Goal: Check status

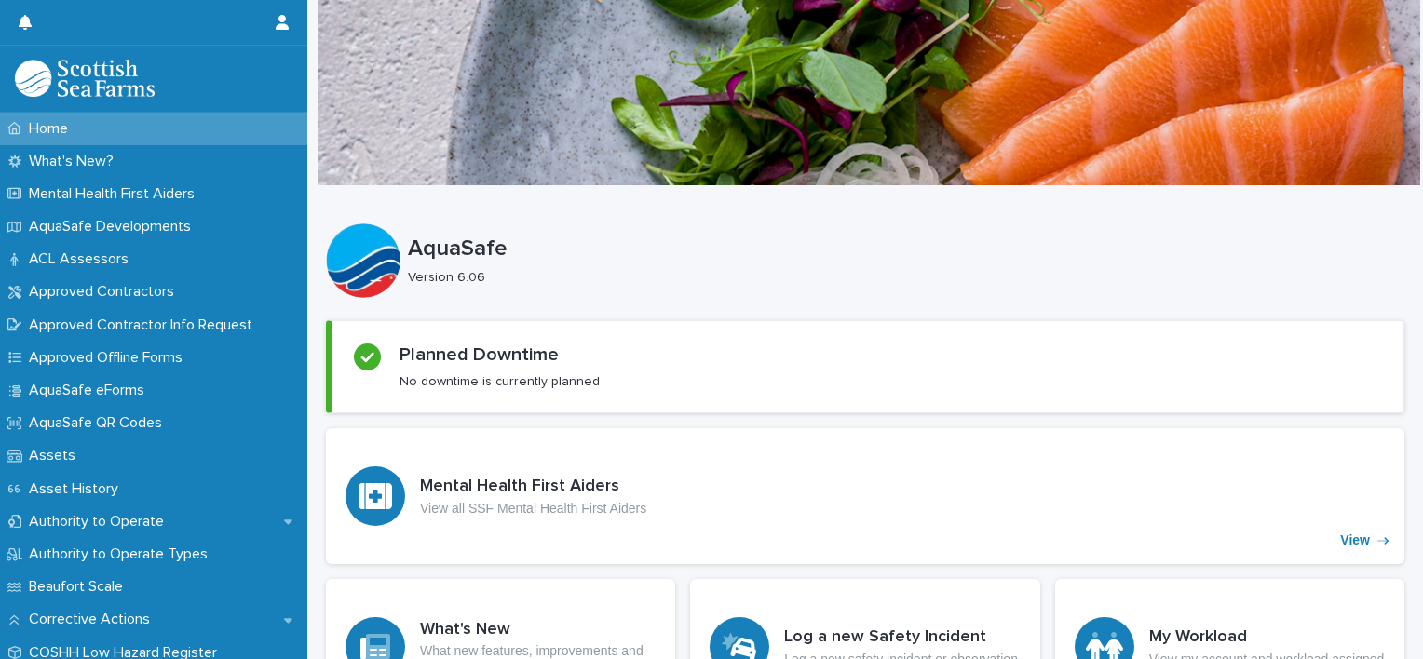
click at [603, 344] on div "Planned Downtime No downtime is currently planned" at bounding box center [867, 367] width 1027 height 47
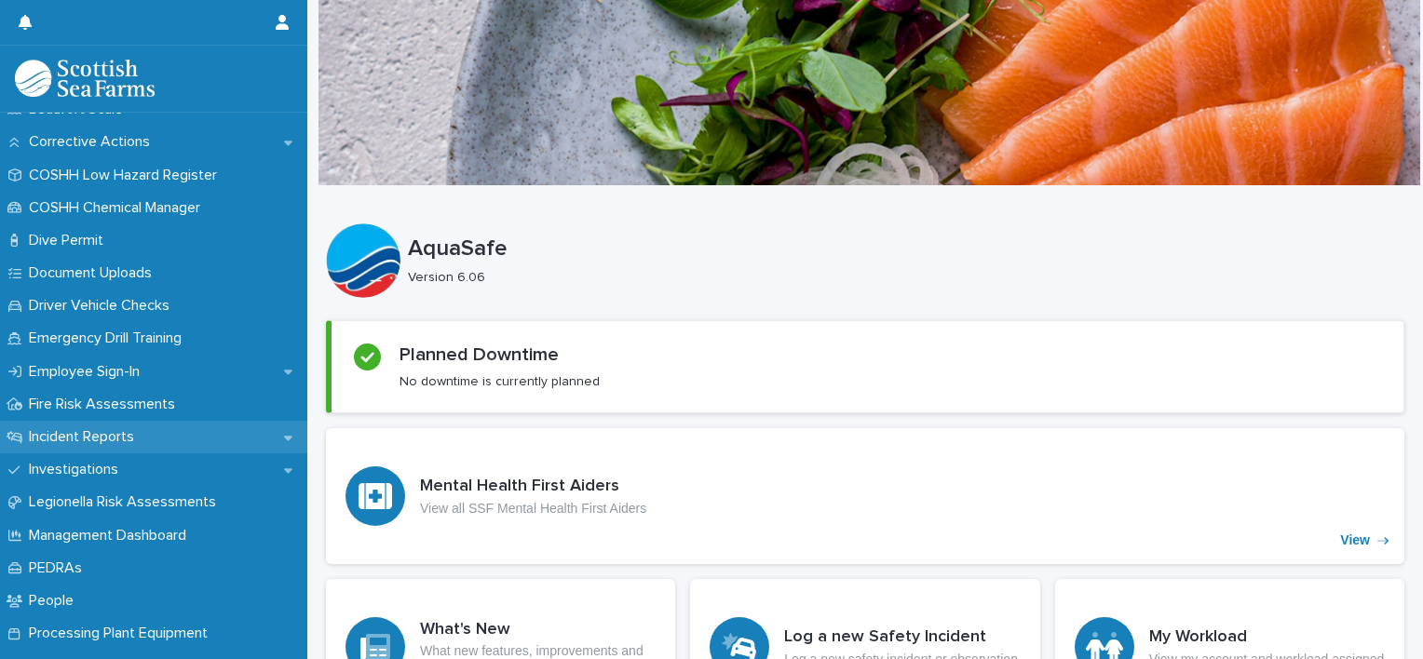
click at [243, 431] on div "Incident Reports" at bounding box center [153, 437] width 307 height 33
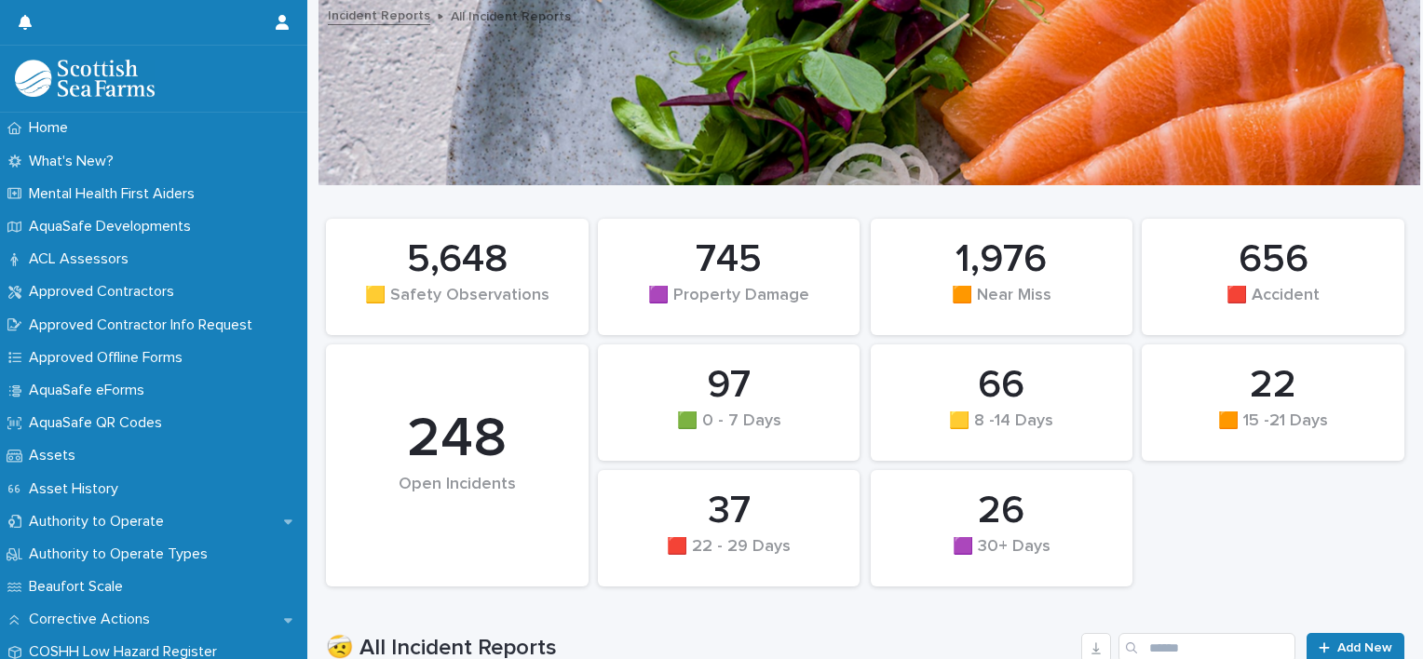
scroll to position [478, 0]
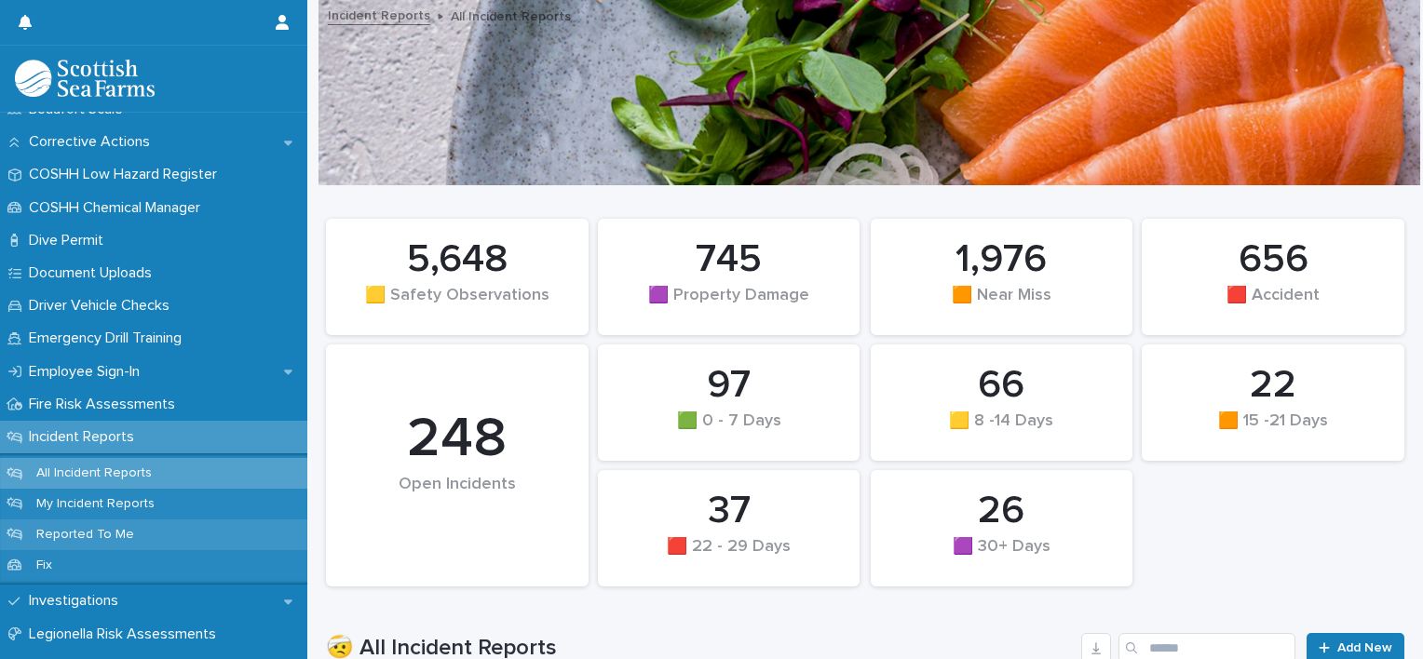
click at [217, 525] on div "Reported To Me" at bounding box center [153, 535] width 307 height 31
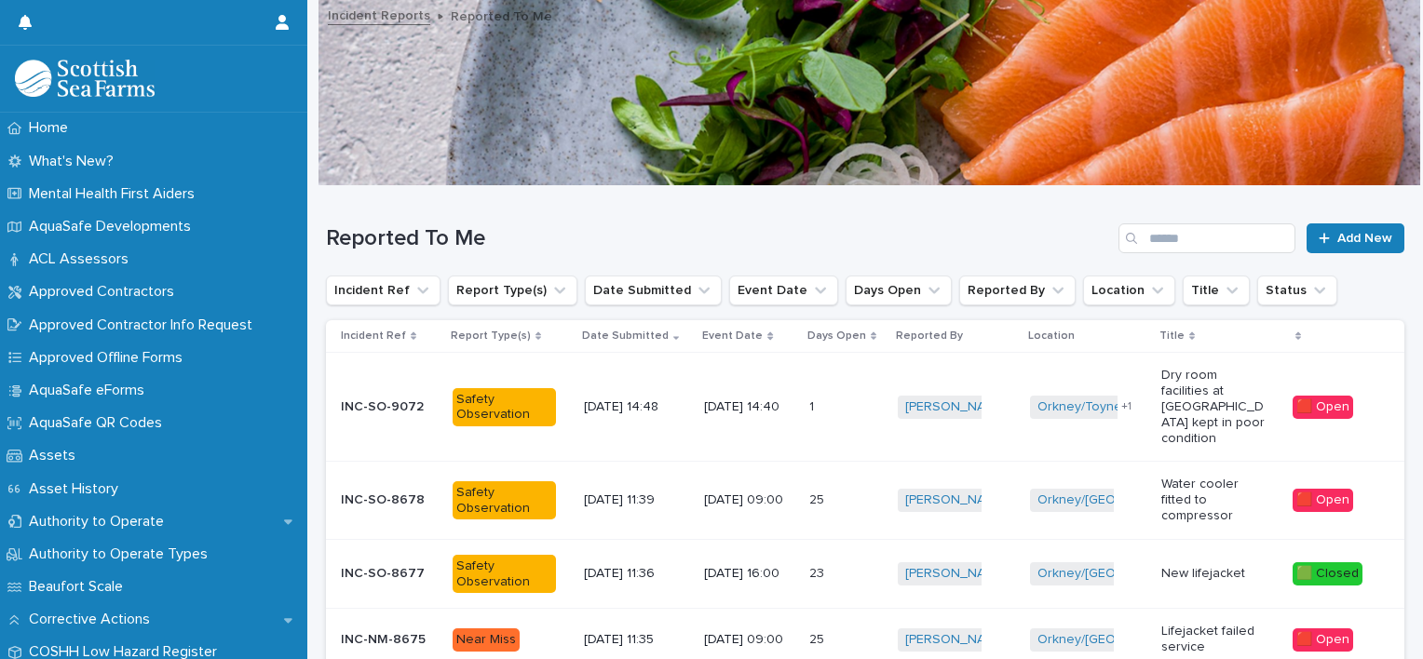
click at [1295, 396] on div "🟥 Open" at bounding box center [1323, 407] width 61 height 23
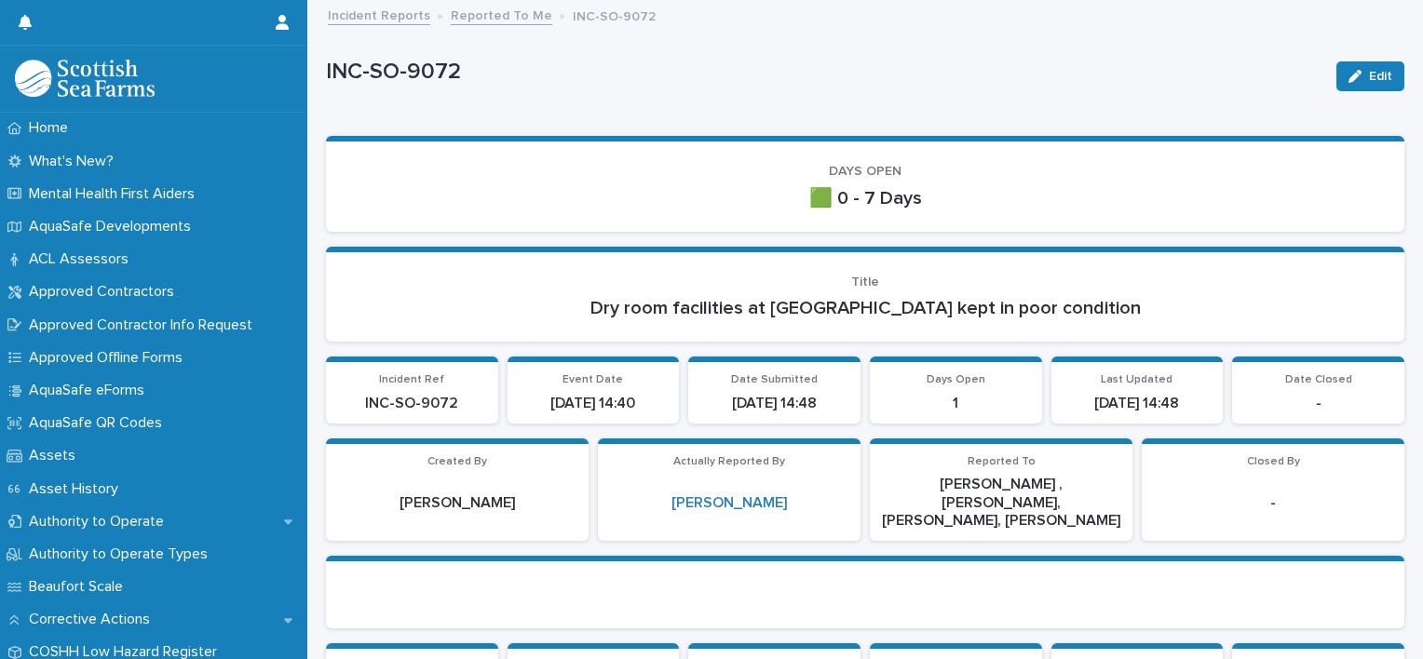
scroll to position [0, 6]
